Goal: Task Accomplishment & Management: Use online tool/utility

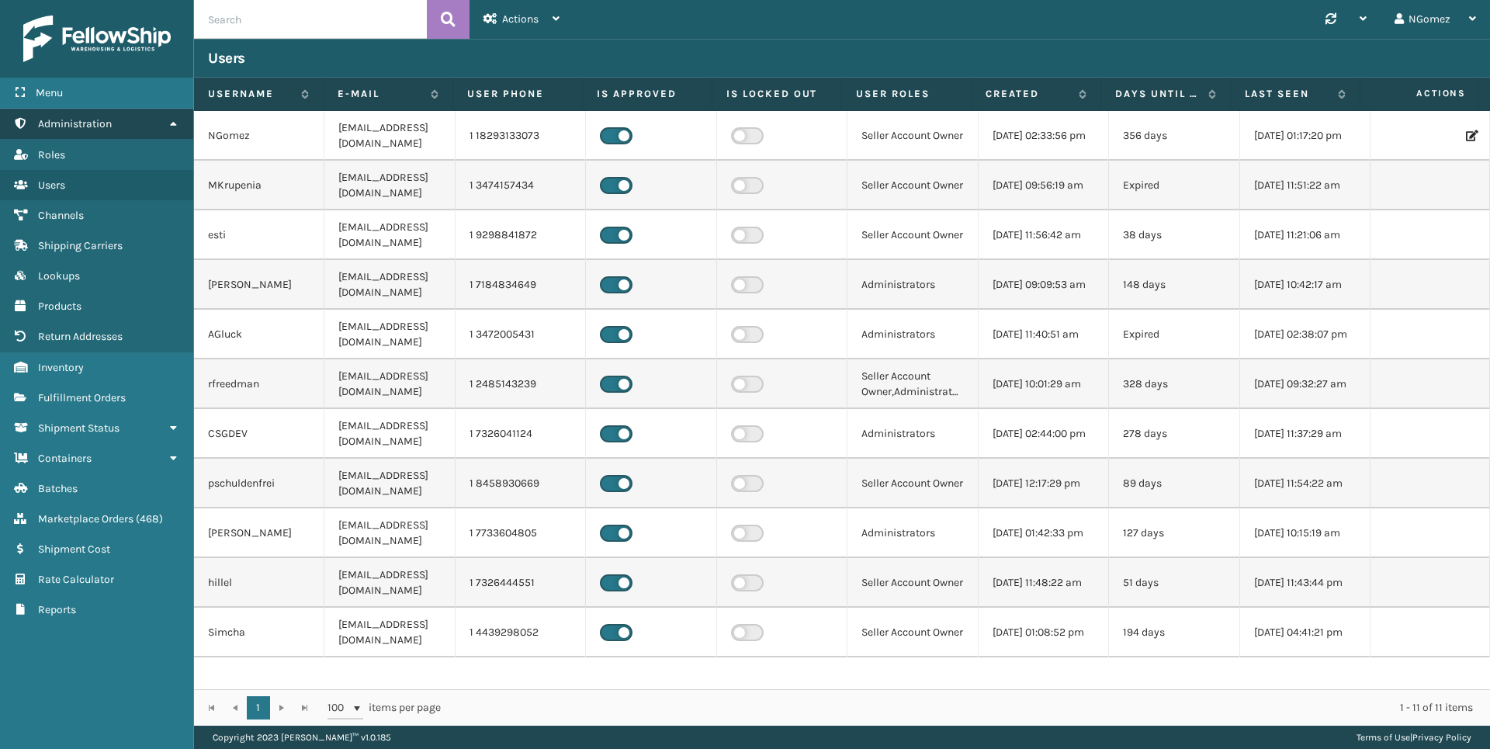
click at [150, 121] on link "Administration" at bounding box center [96, 124] width 193 height 30
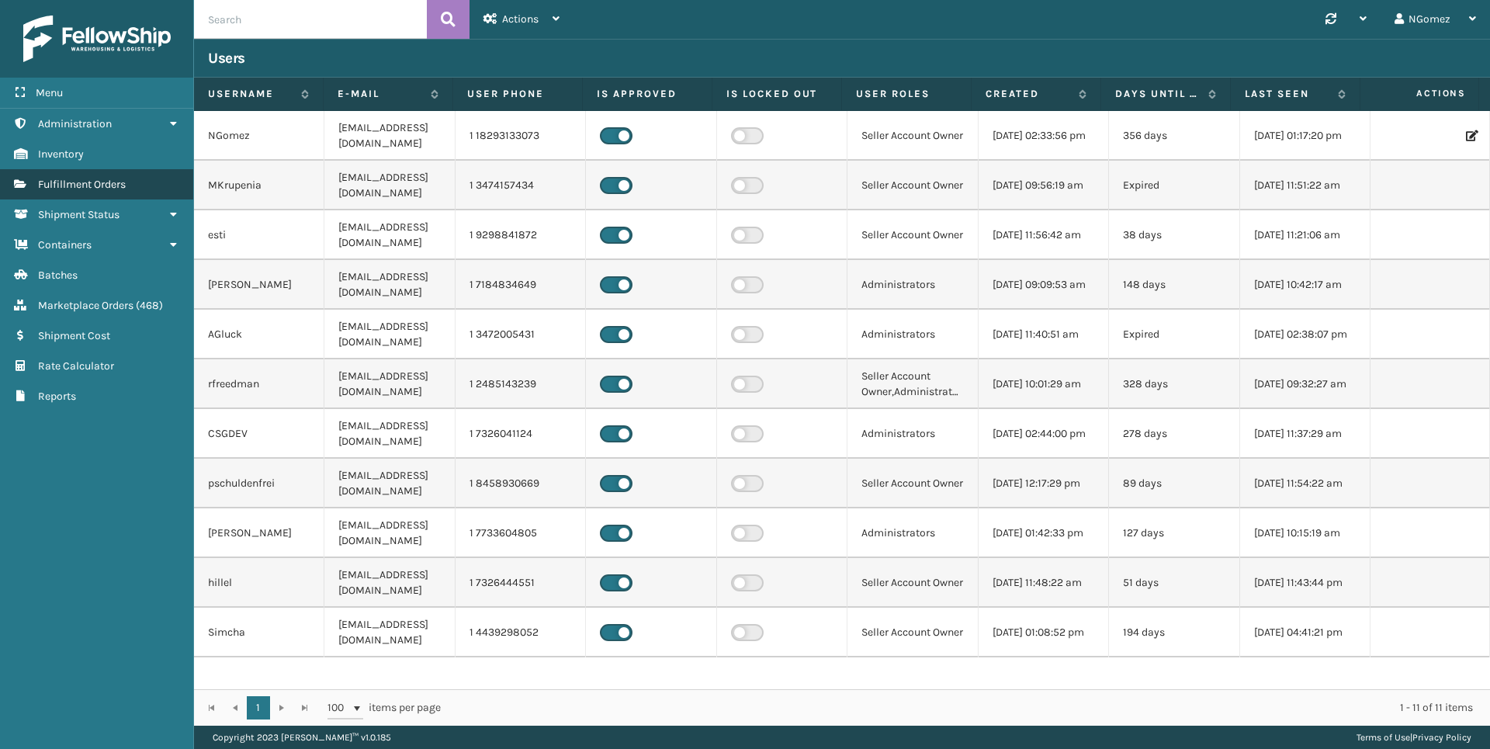
click at [137, 183] on link "Fulfillment Orders" at bounding box center [96, 184] width 193 height 30
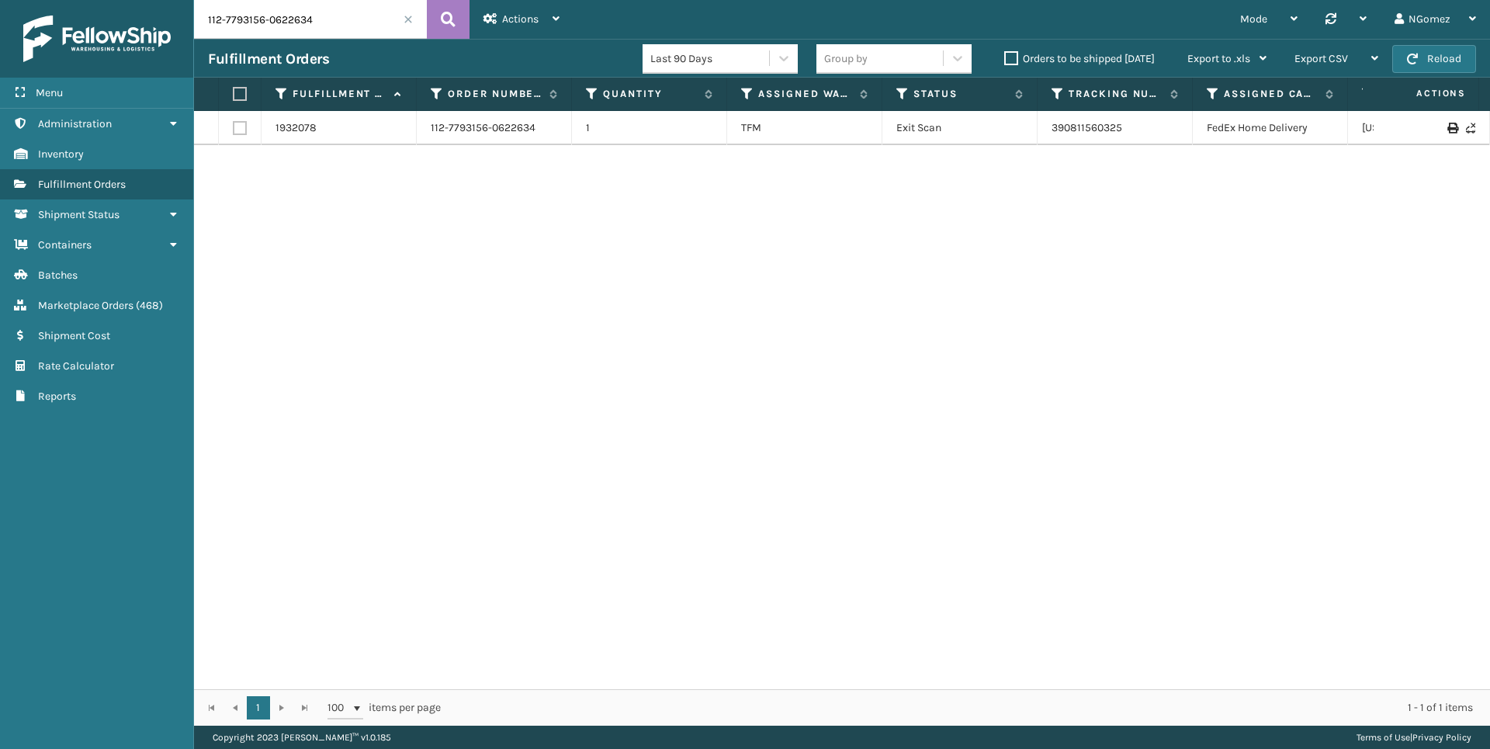
click at [288, 19] on input "112-7793156-0622634" at bounding box center [310, 19] width 233 height 39
paste input "113-5919598-1013012"
type input "113-5919598-1013012"
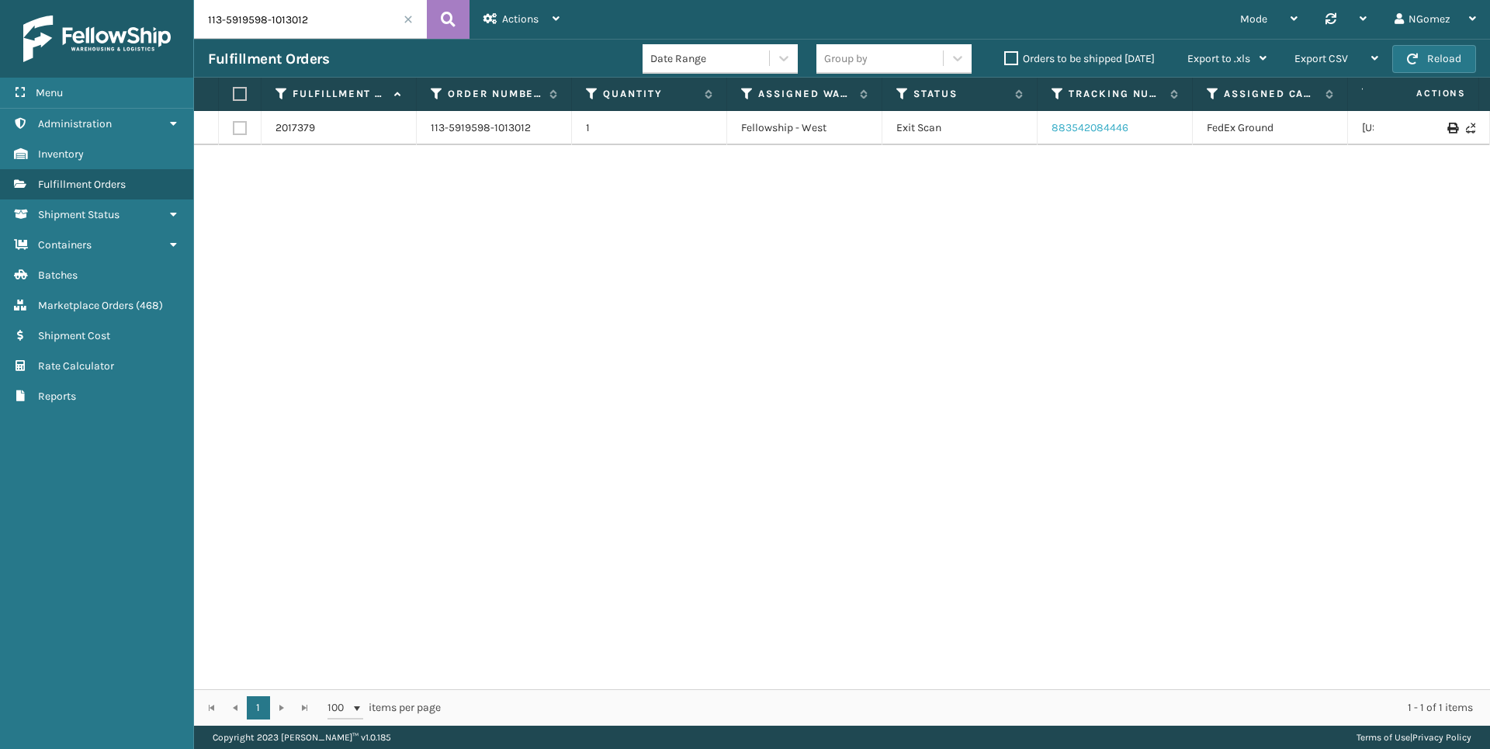
click at [1096, 121] on link "883542084446" at bounding box center [1090, 127] width 77 height 13
click at [245, 18] on input "113-5919598-1013012" at bounding box center [310, 19] width 233 height 39
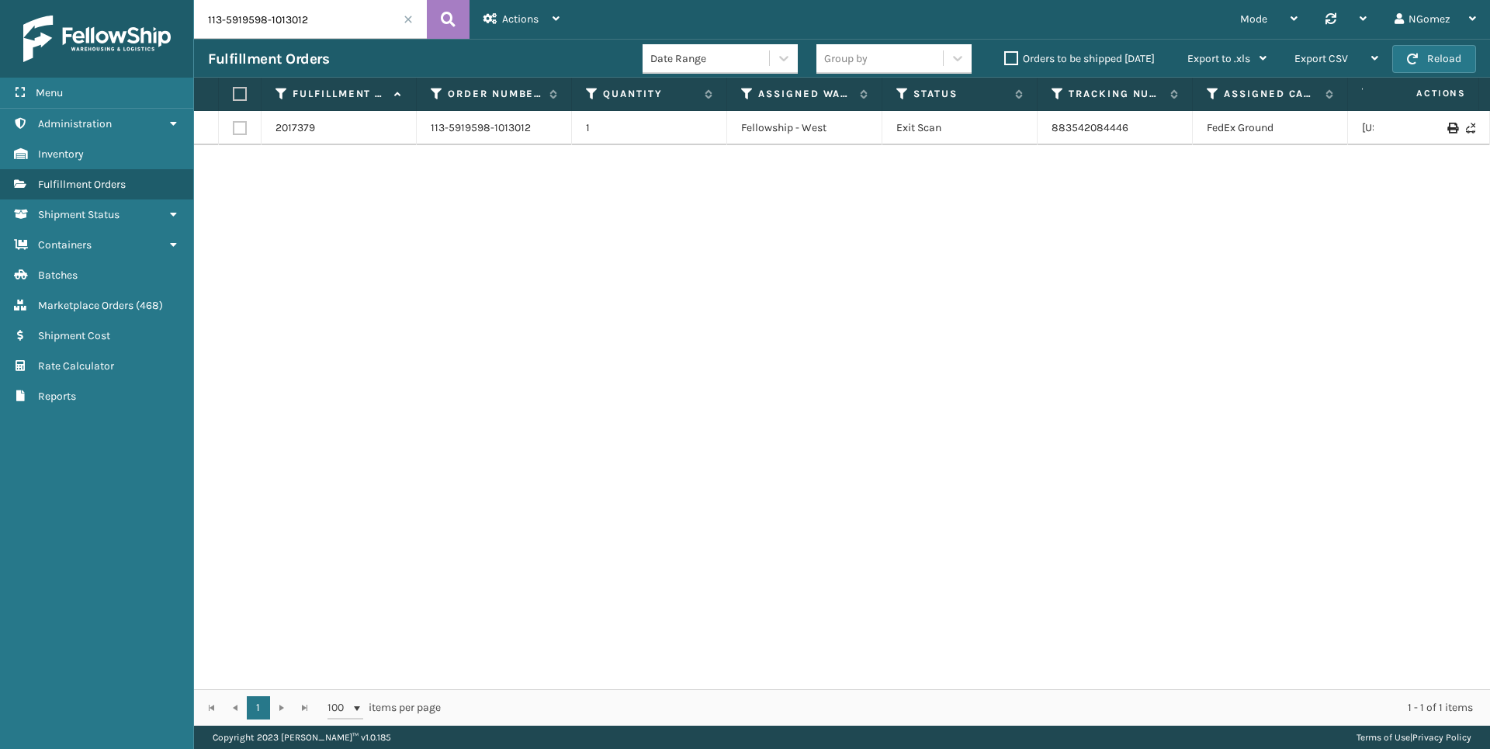
click at [245, 18] on input "113-5919598-1013012" at bounding box center [310, 19] width 233 height 39
paste input "113-1451672-7044221"
type input "113-1451672-7044221"
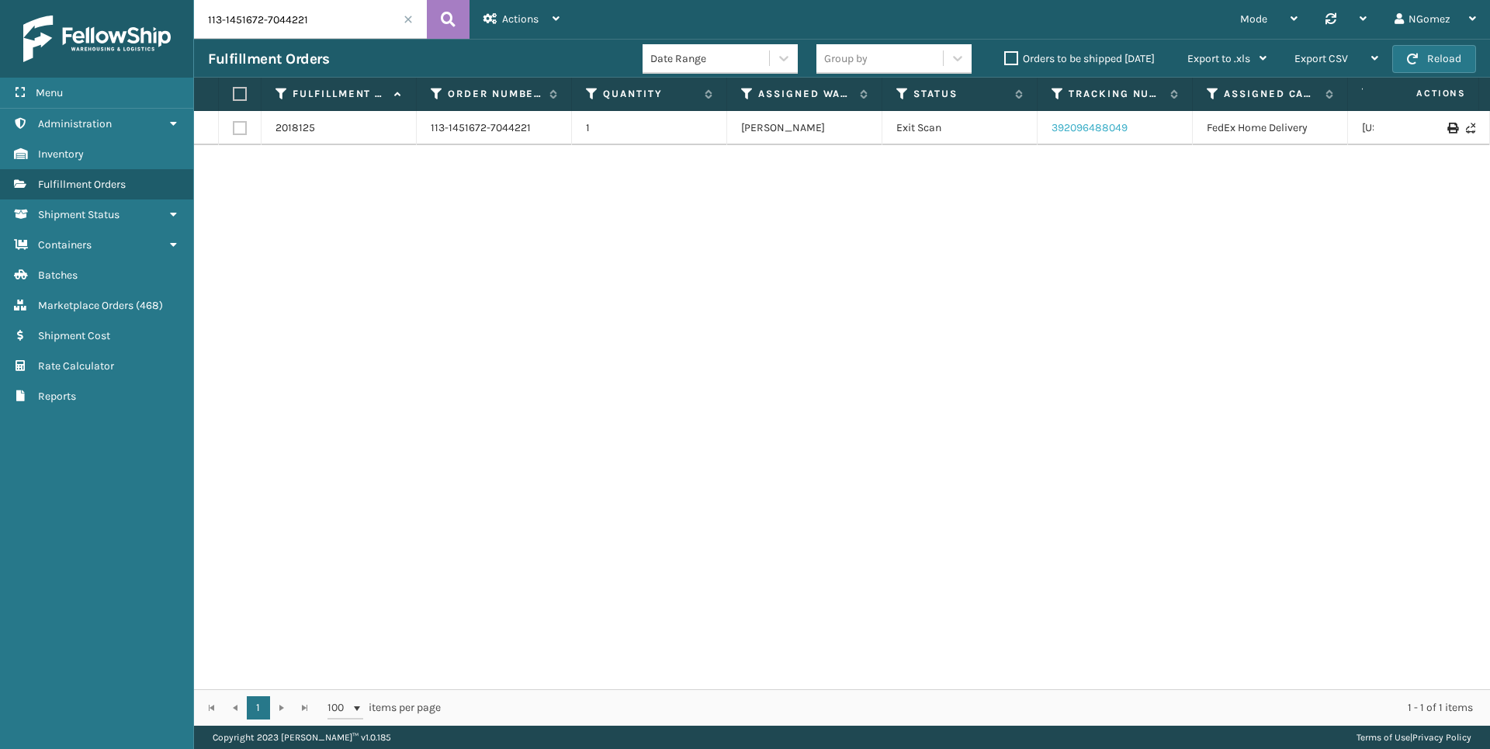
click at [1060, 127] on link "392096488049" at bounding box center [1090, 127] width 76 height 13
click at [145, 296] on link "Marketplace Orders ( 468 )" at bounding box center [96, 305] width 193 height 30
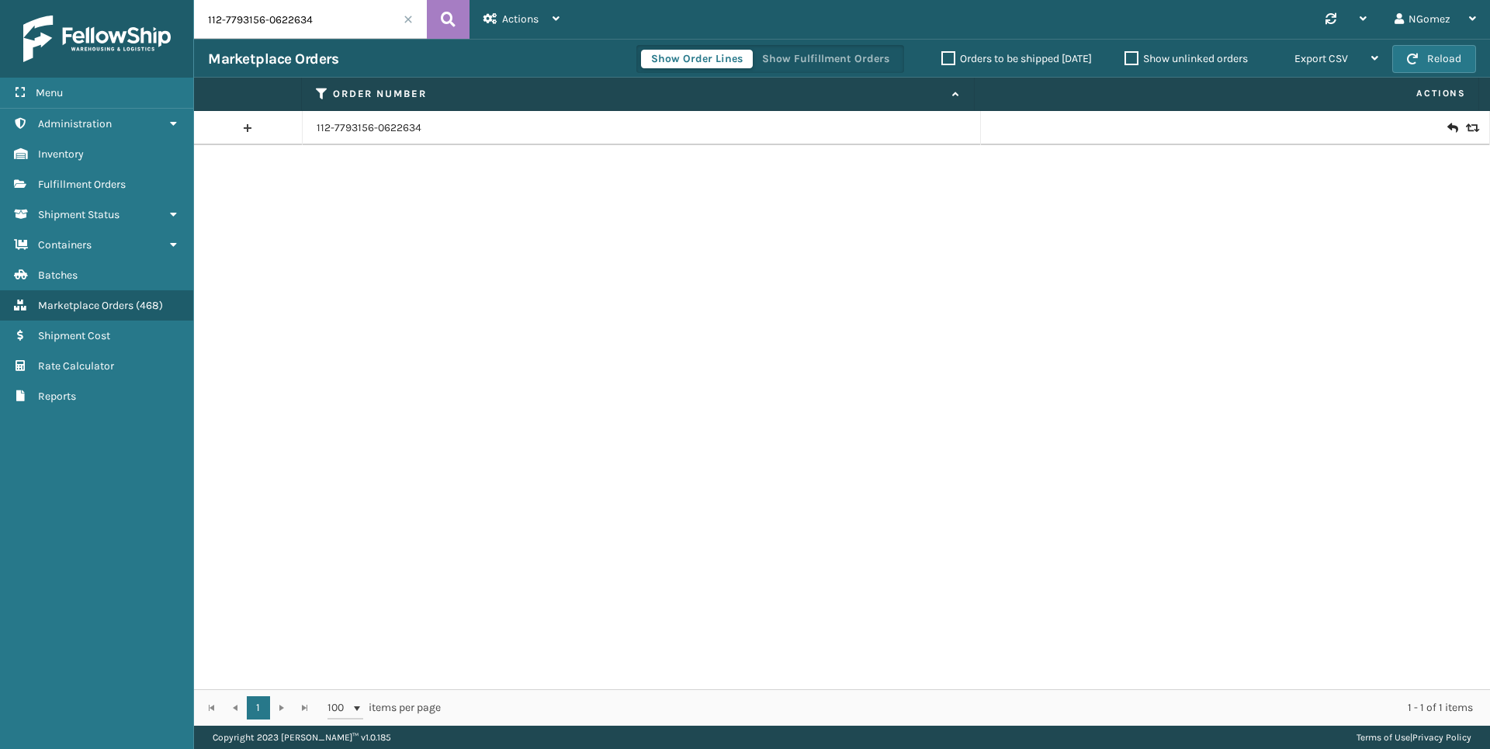
click at [316, 15] on input "112-7793156-0622634" at bounding box center [310, 19] width 233 height 39
paste input "113-5576138-5725835"
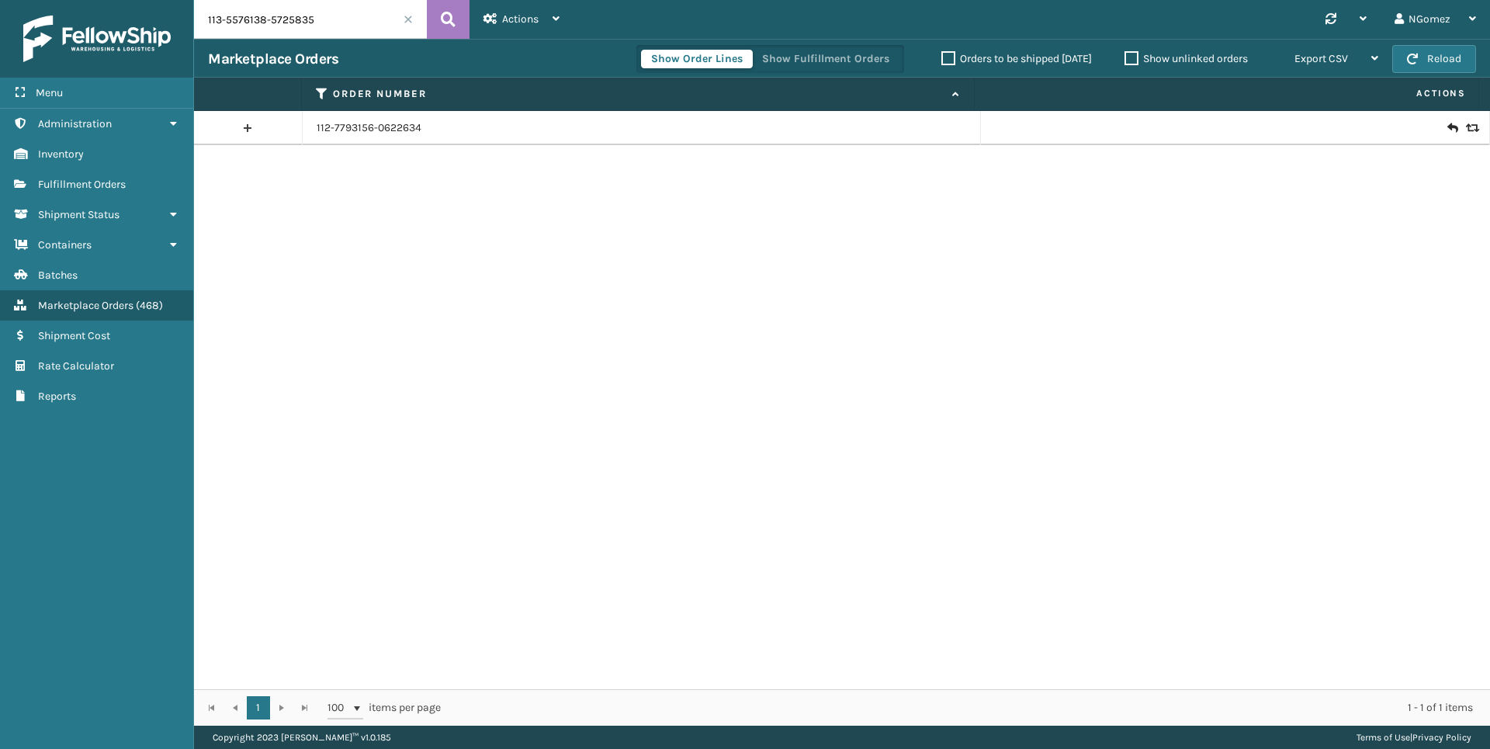
type input "113-5576138-5725835"
click at [1448, 126] on icon at bounding box center [1452, 128] width 9 height 16
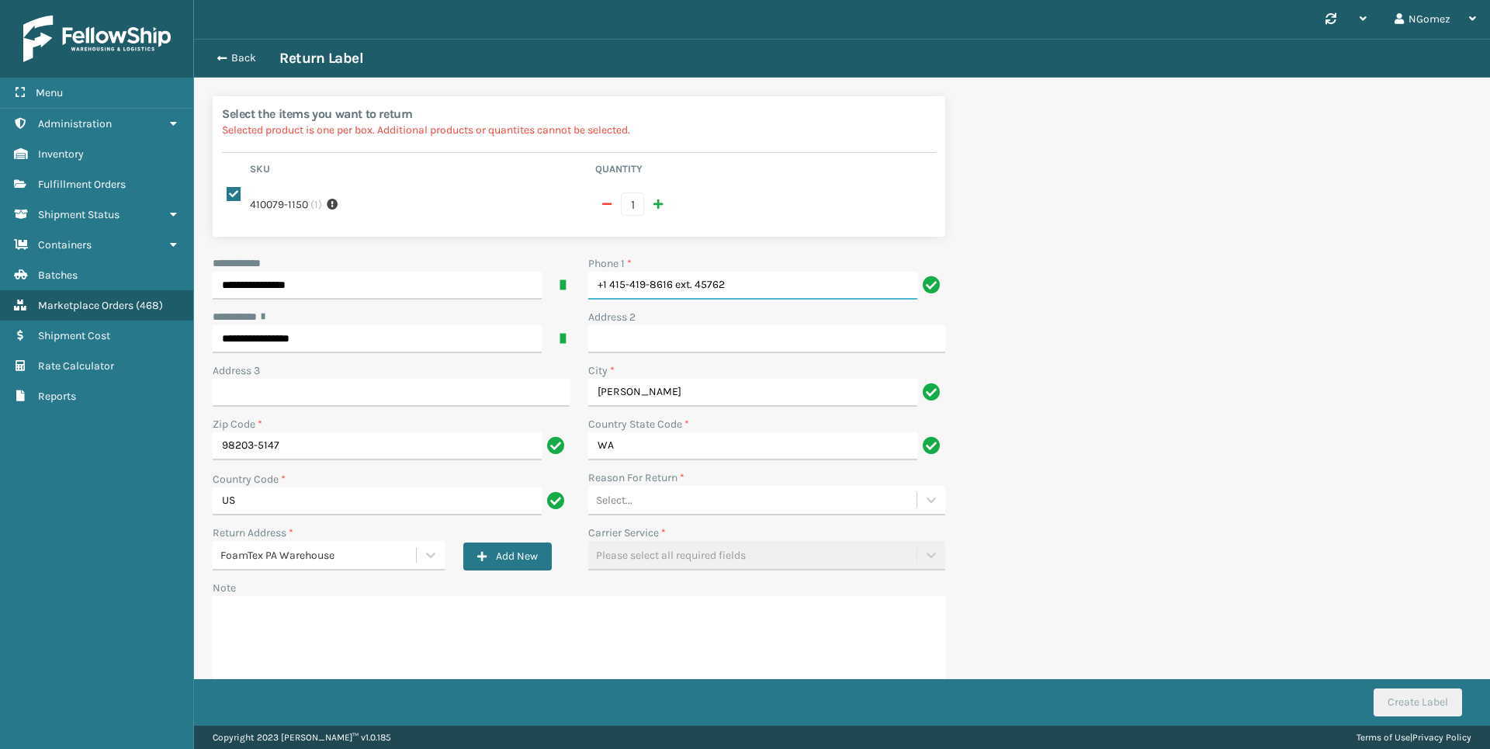
click at [731, 283] on input "+1 415-419-8616 ext. 45762" at bounding box center [752, 286] width 329 height 28
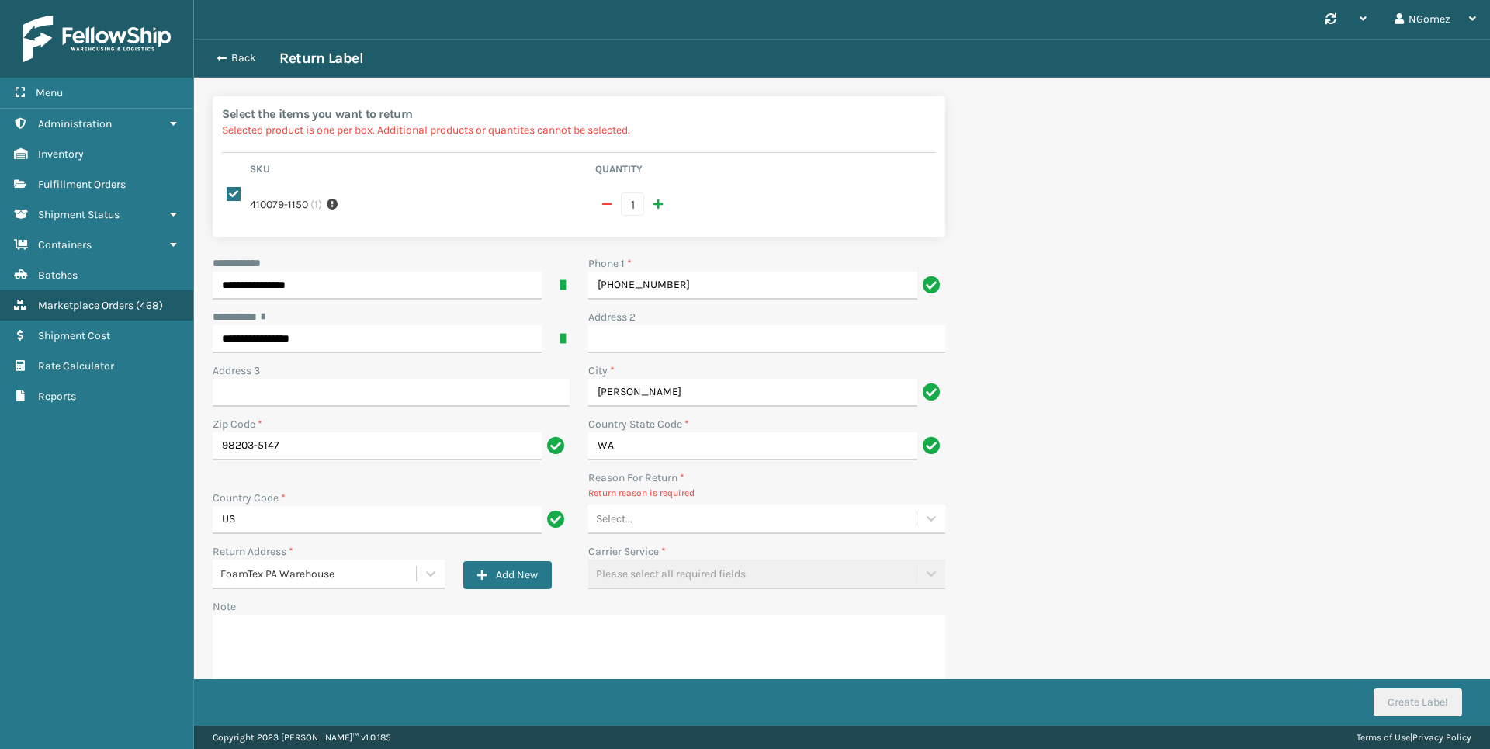
type input "[PHONE_NUMBER]"
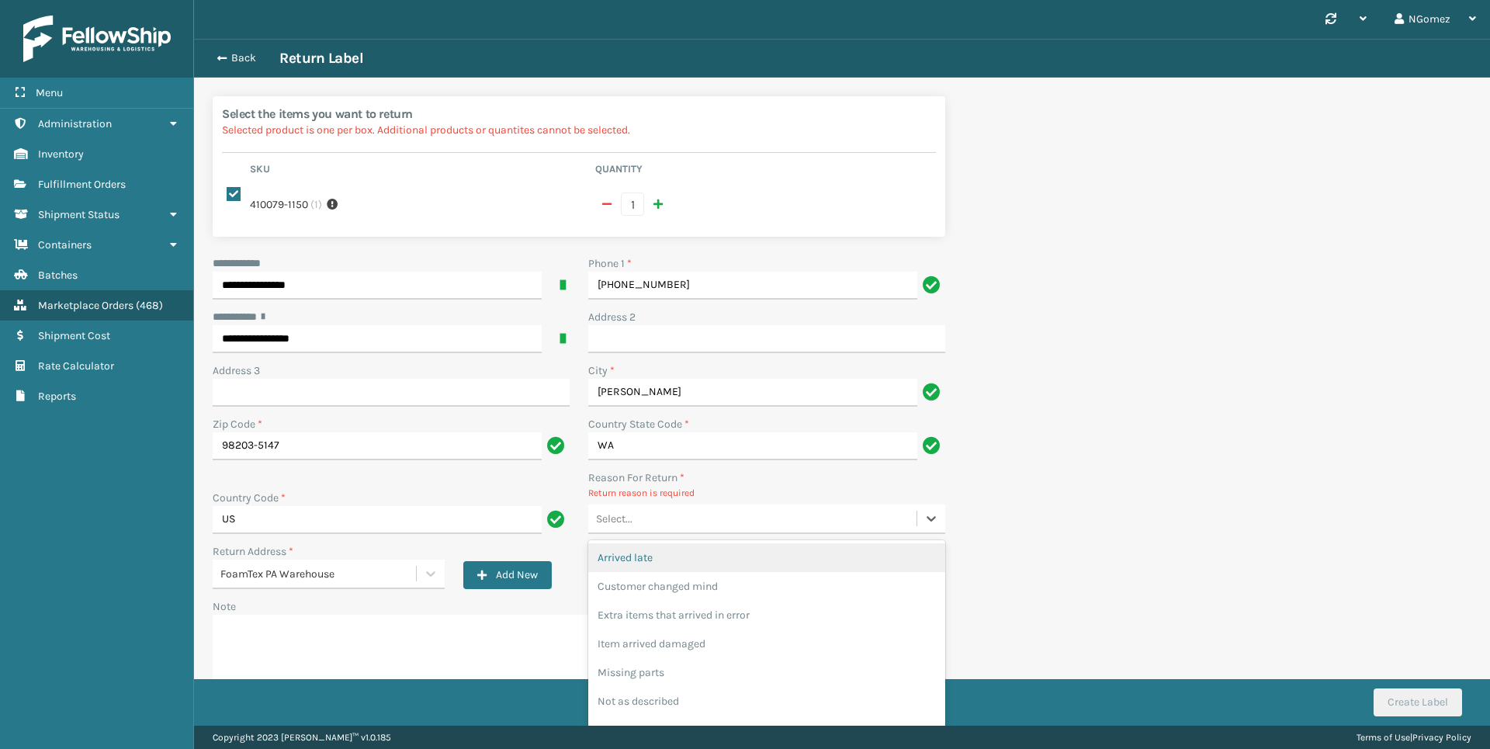
click at [724, 525] on div "Select..." at bounding box center [752, 519] width 328 height 26
click at [709, 585] on div "Customer changed mind" at bounding box center [766, 586] width 357 height 29
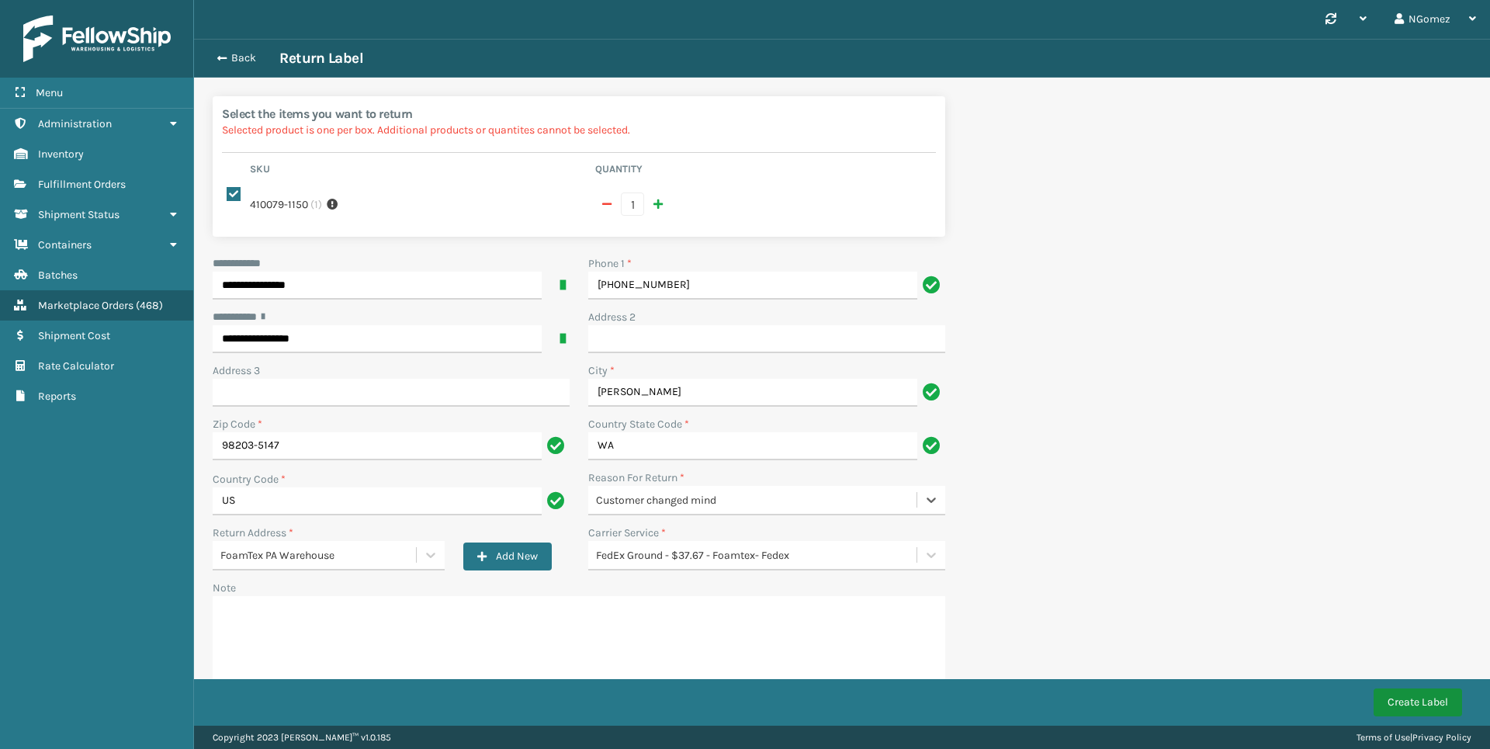
click at [1403, 696] on button "Create Label" at bounding box center [1418, 702] width 88 height 28
